Goal: Information Seeking & Learning: Learn about a topic

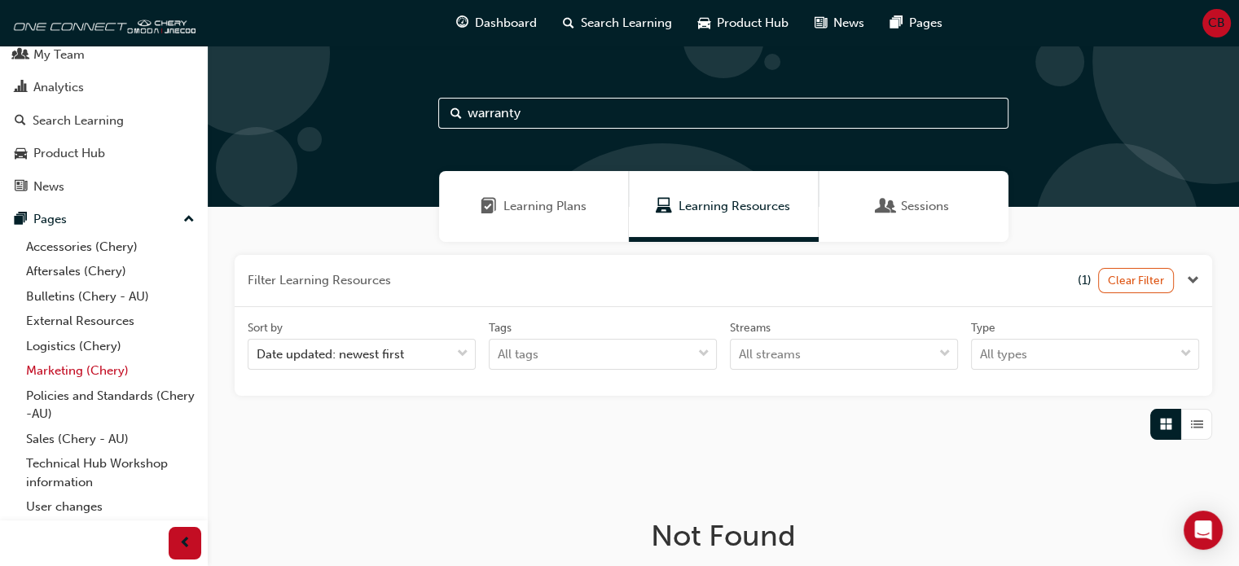
scroll to position [75, 0]
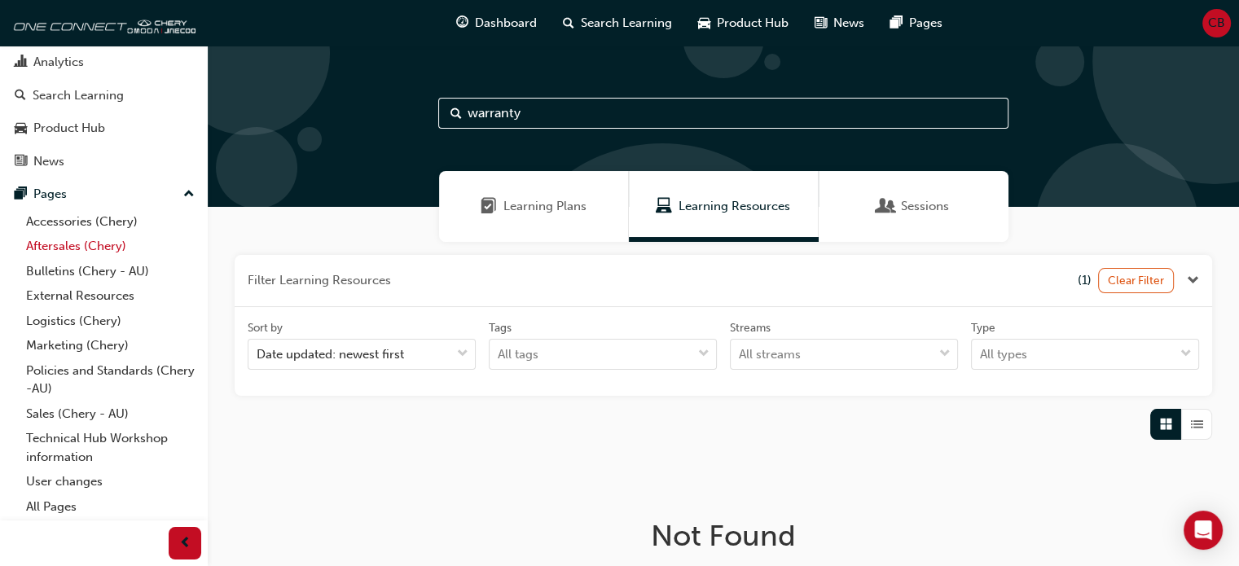
click at [68, 246] on link "Aftersales (Chery)" at bounding box center [111, 246] width 182 height 25
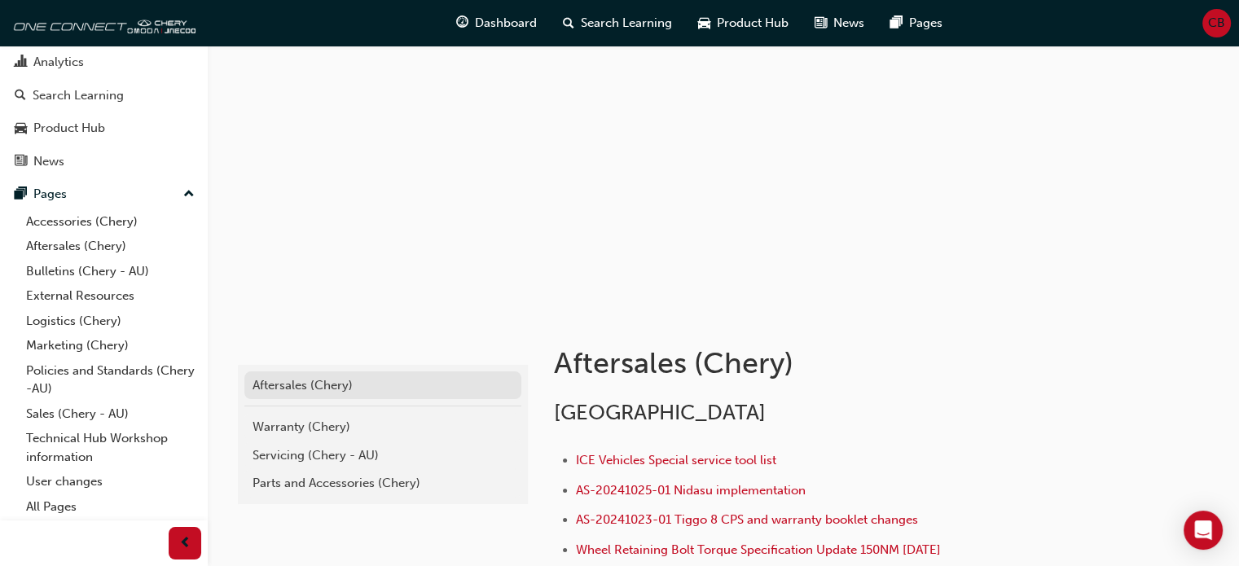
scroll to position [244, 0]
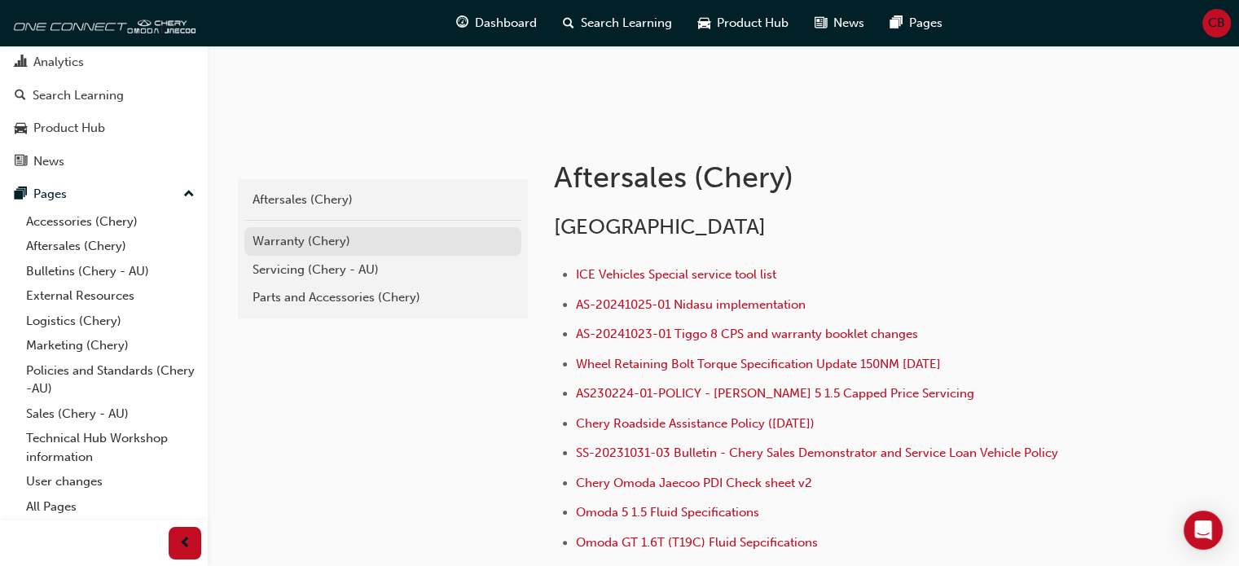
click at [295, 241] on div "Warranty (Chery)" at bounding box center [383, 241] width 261 height 19
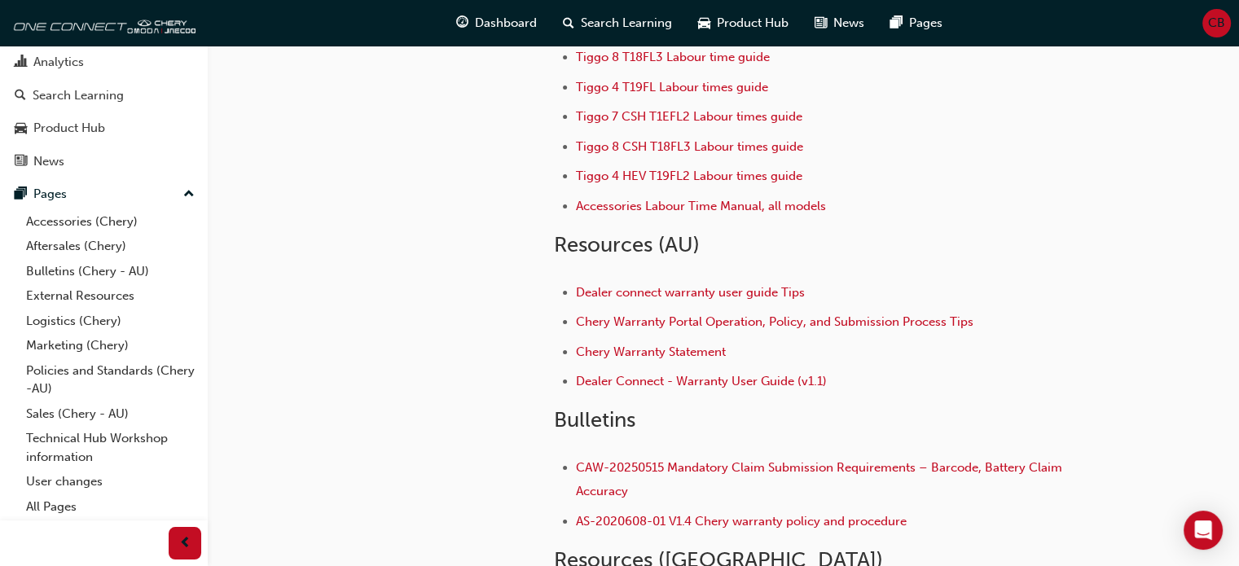
scroll to position [326, 0]
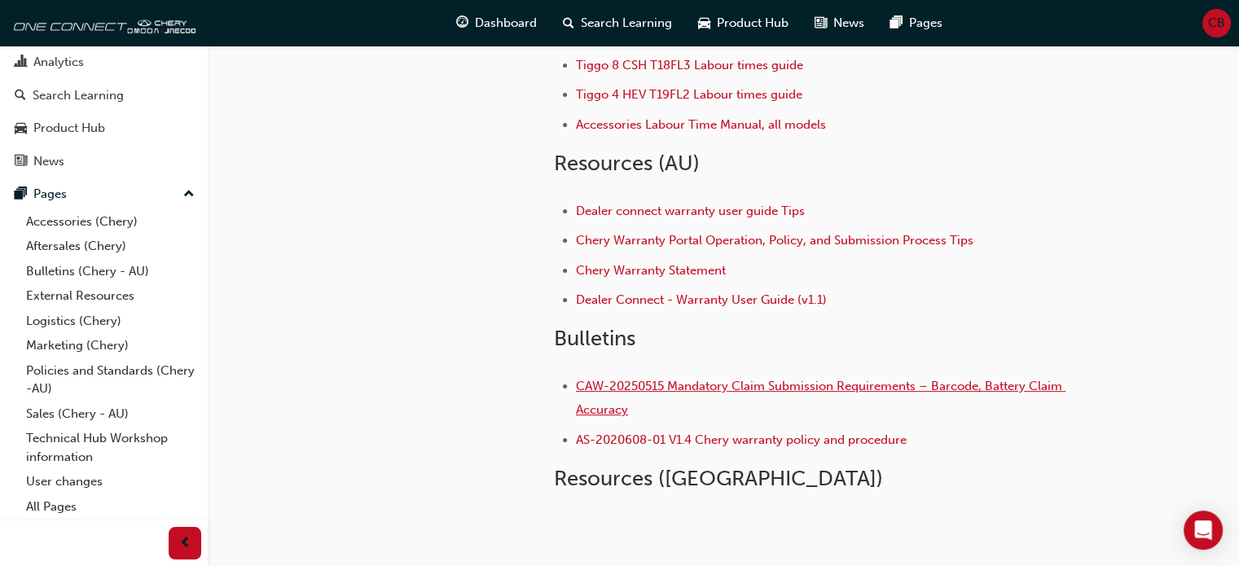
click at [737, 387] on span "CAW-20250515 Mandatory Claim Submission Requirements – Barcode, Battery Claim A…" at bounding box center [821, 398] width 490 height 38
